Goal: Navigation & Orientation: Find specific page/section

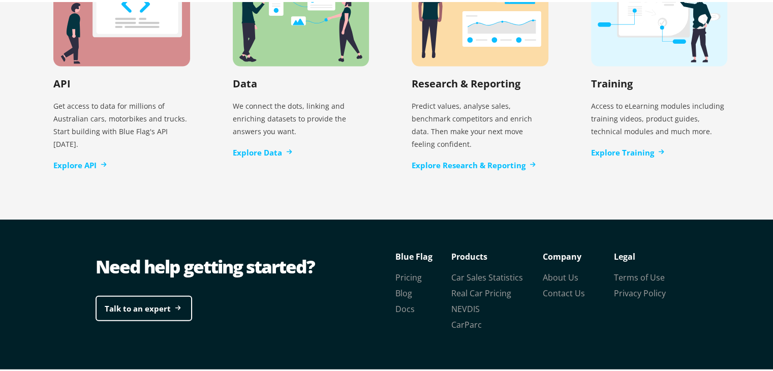
scroll to position [2169, 0]
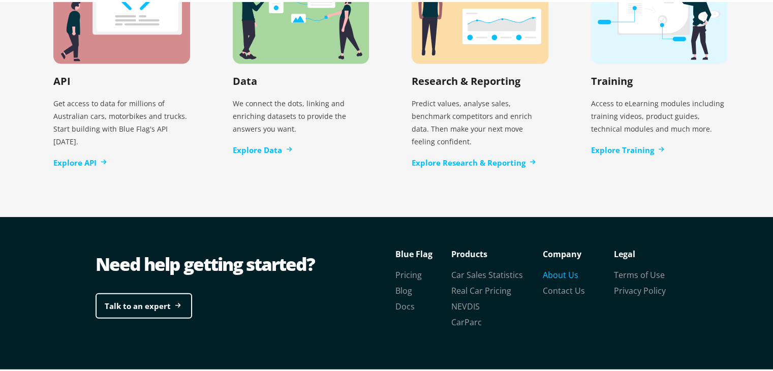
click at [559, 267] on link "About Us" at bounding box center [561, 272] width 36 height 11
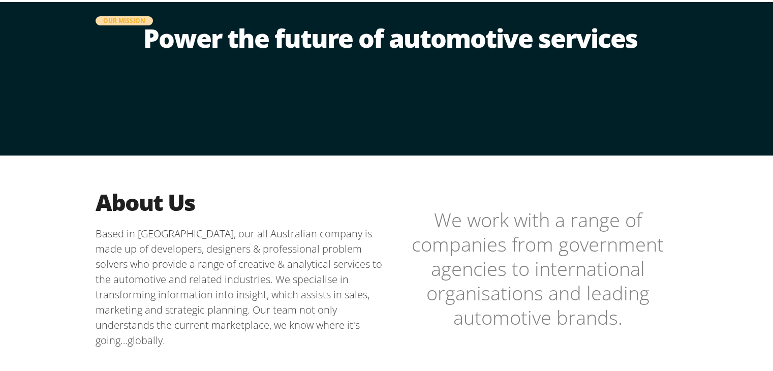
scroll to position [254, 0]
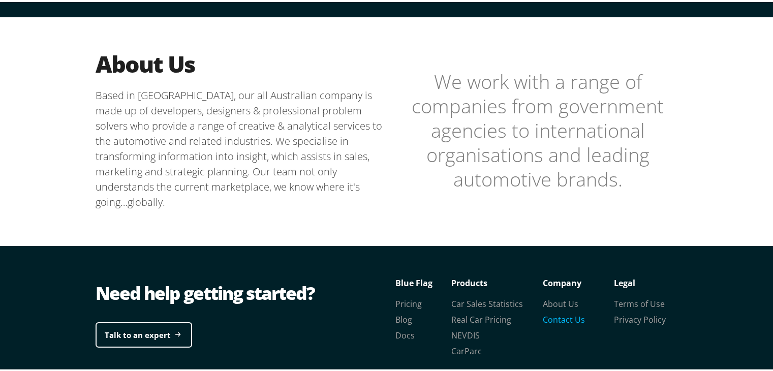
click at [558, 318] on link "Contact Us" at bounding box center [564, 317] width 42 height 11
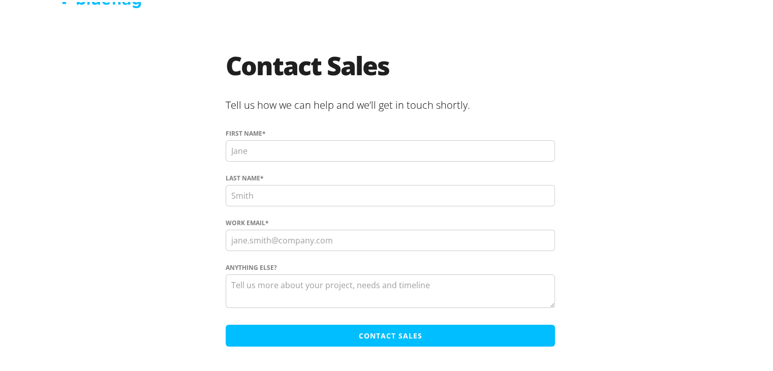
scroll to position [33, 0]
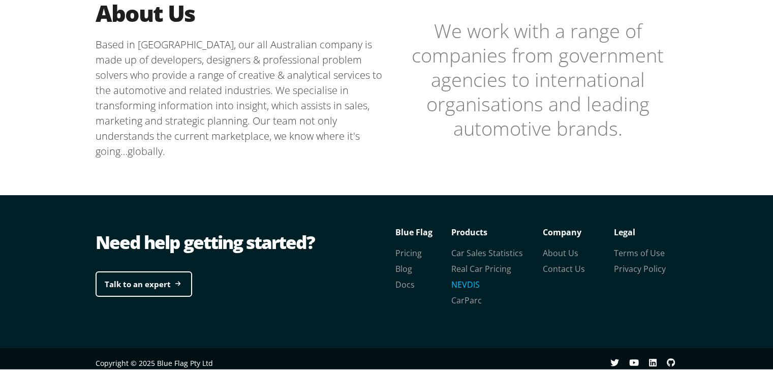
click at [463, 279] on link "NEVDIS" at bounding box center [466, 282] width 28 height 11
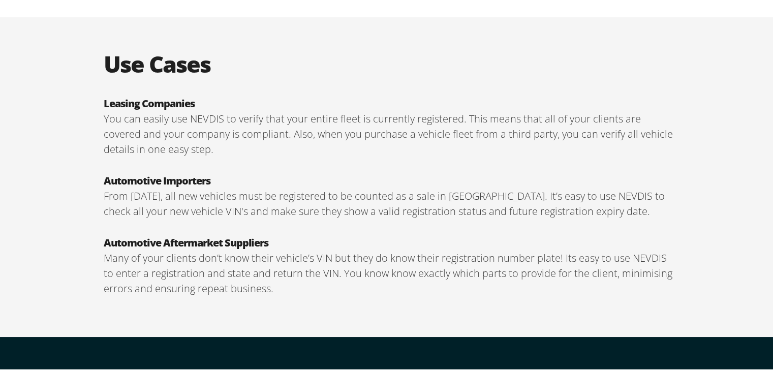
scroll to position [1822, 0]
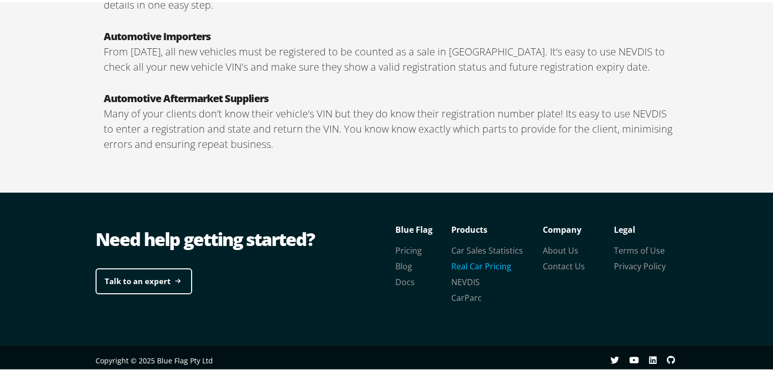
click at [473, 262] on link "Real Car Pricing" at bounding box center [482, 264] width 60 height 11
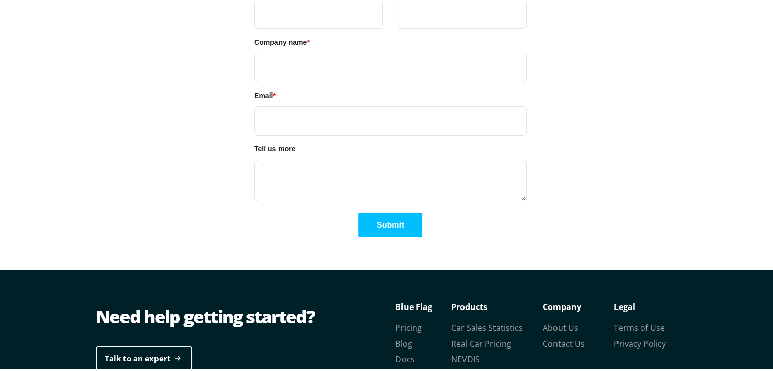
scroll to position [2567, 0]
